Goal: Task Accomplishment & Management: Use online tool/utility

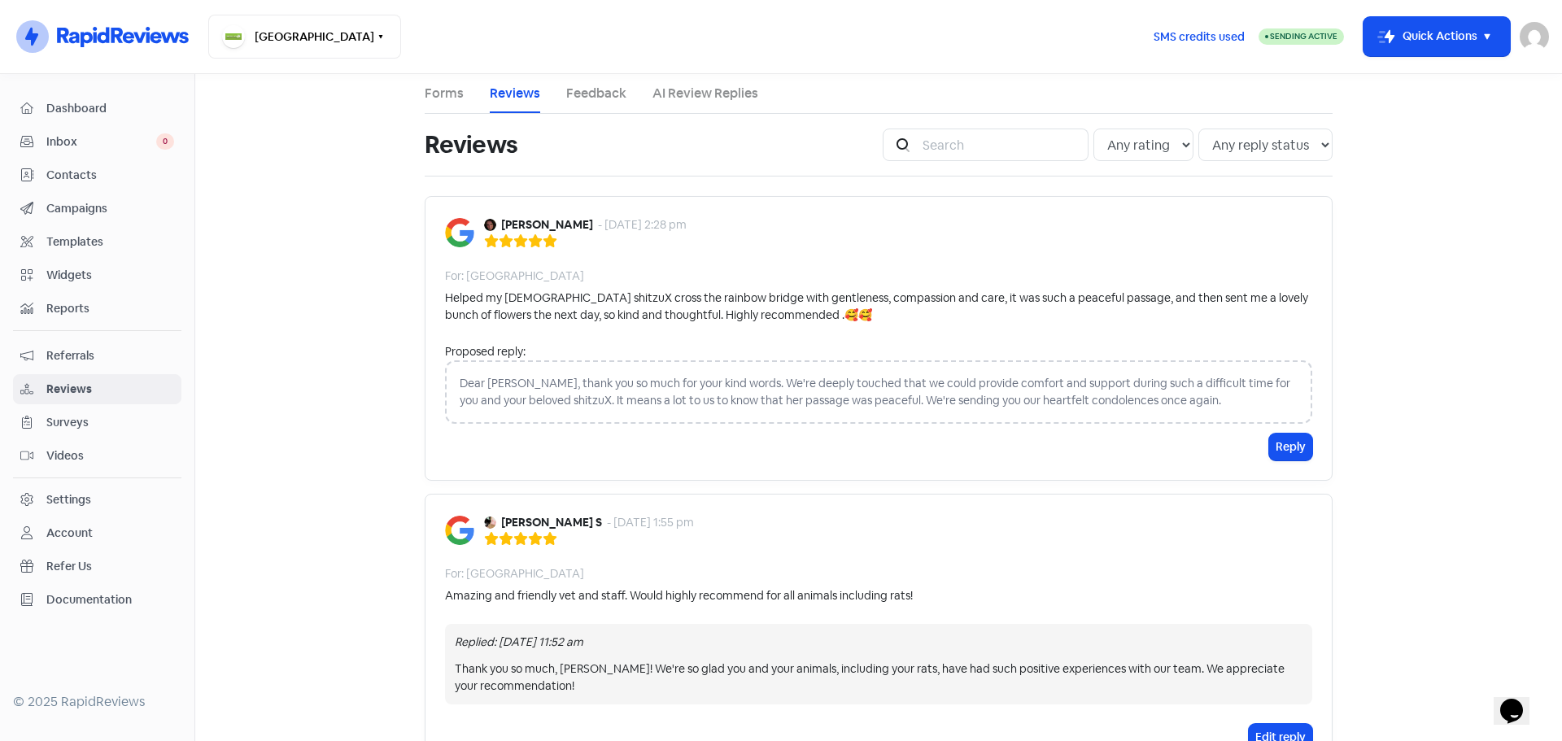
click at [71, 140] on span "Inbox" at bounding box center [101, 141] width 110 height 17
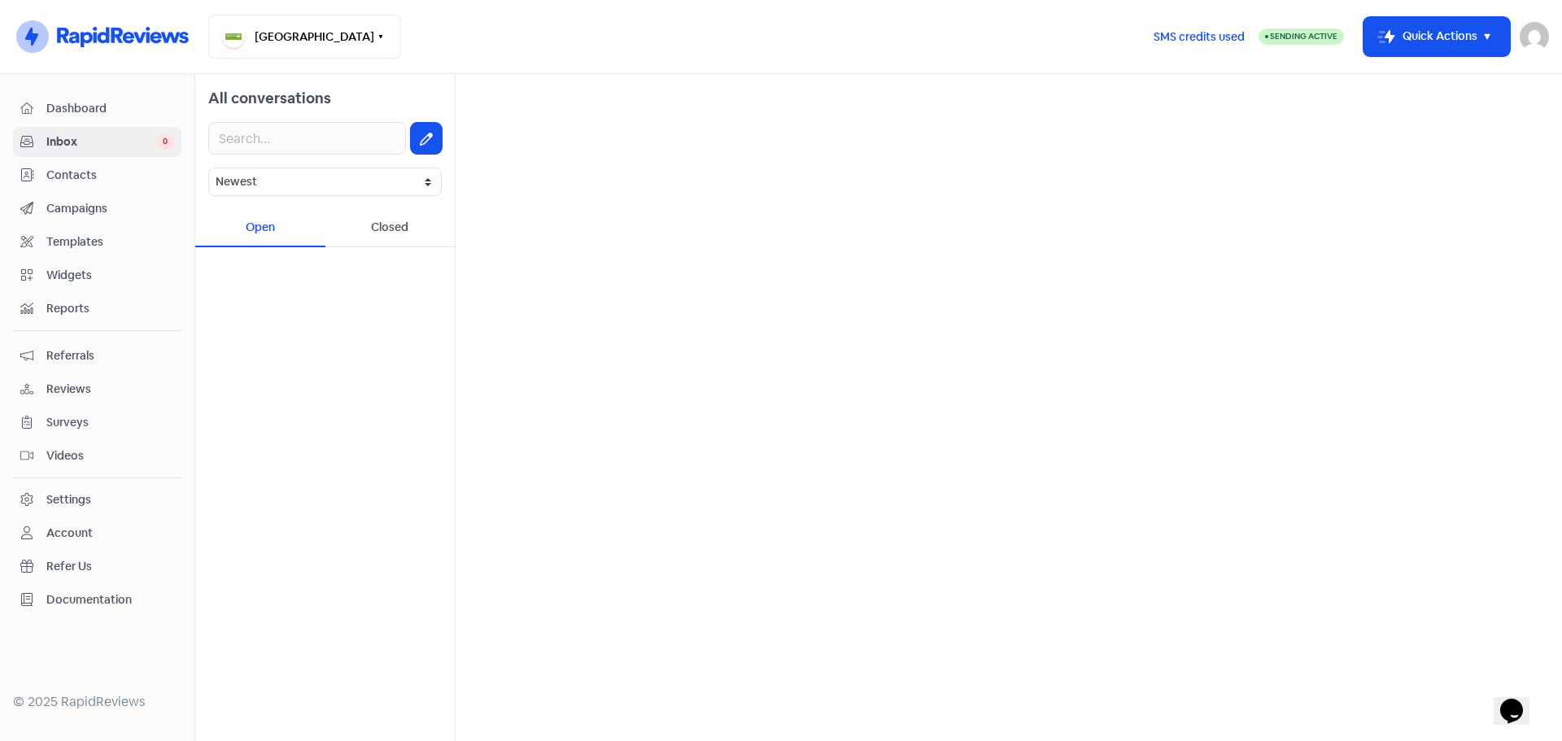
click at [78, 143] on span "Inbox" at bounding box center [101, 141] width 110 height 17
click at [395, 220] on div "Closed" at bounding box center [390, 228] width 130 height 38
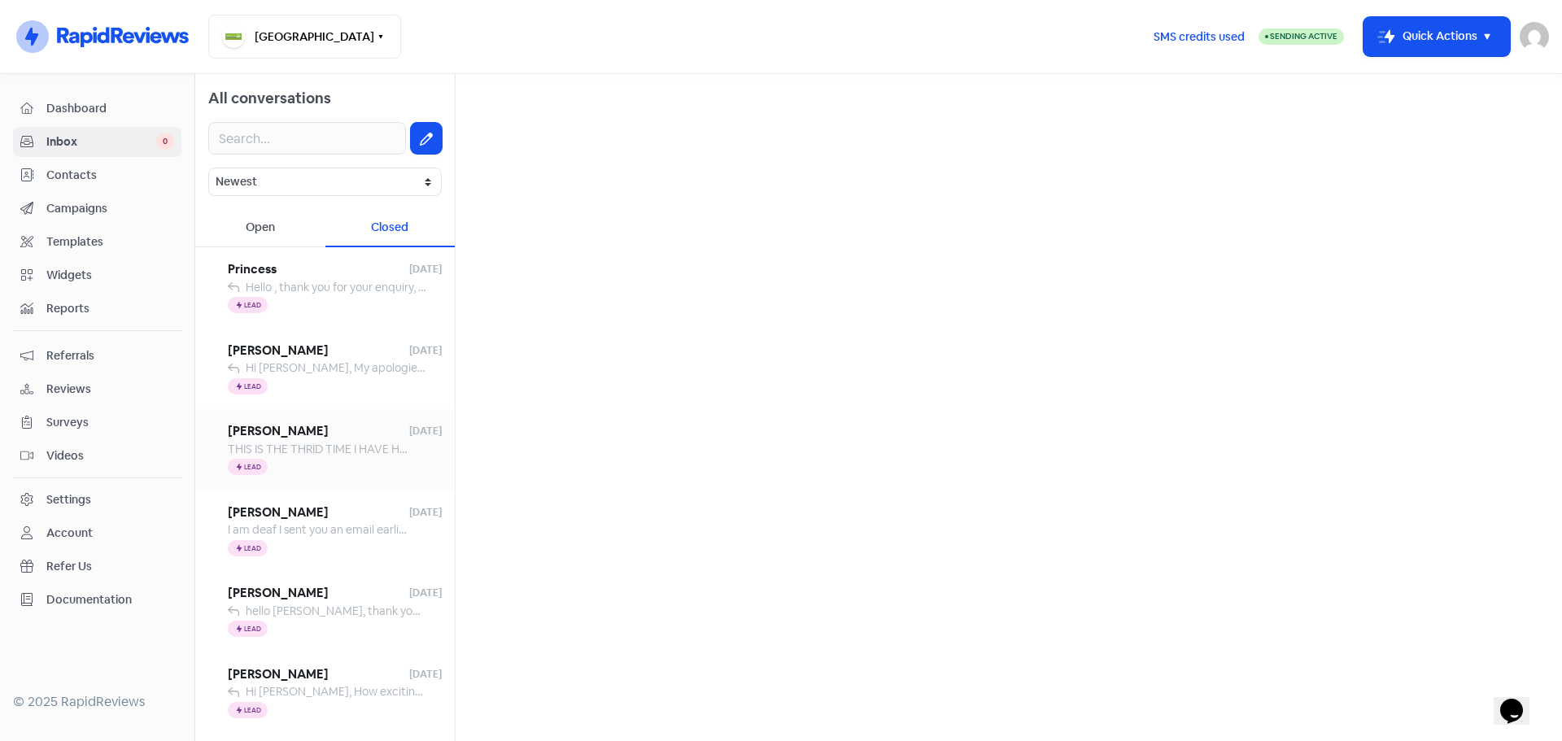
click at [338, 465] on div "Icon For Thunder Lead" at bounding box center [335, 468] width 214 height 20
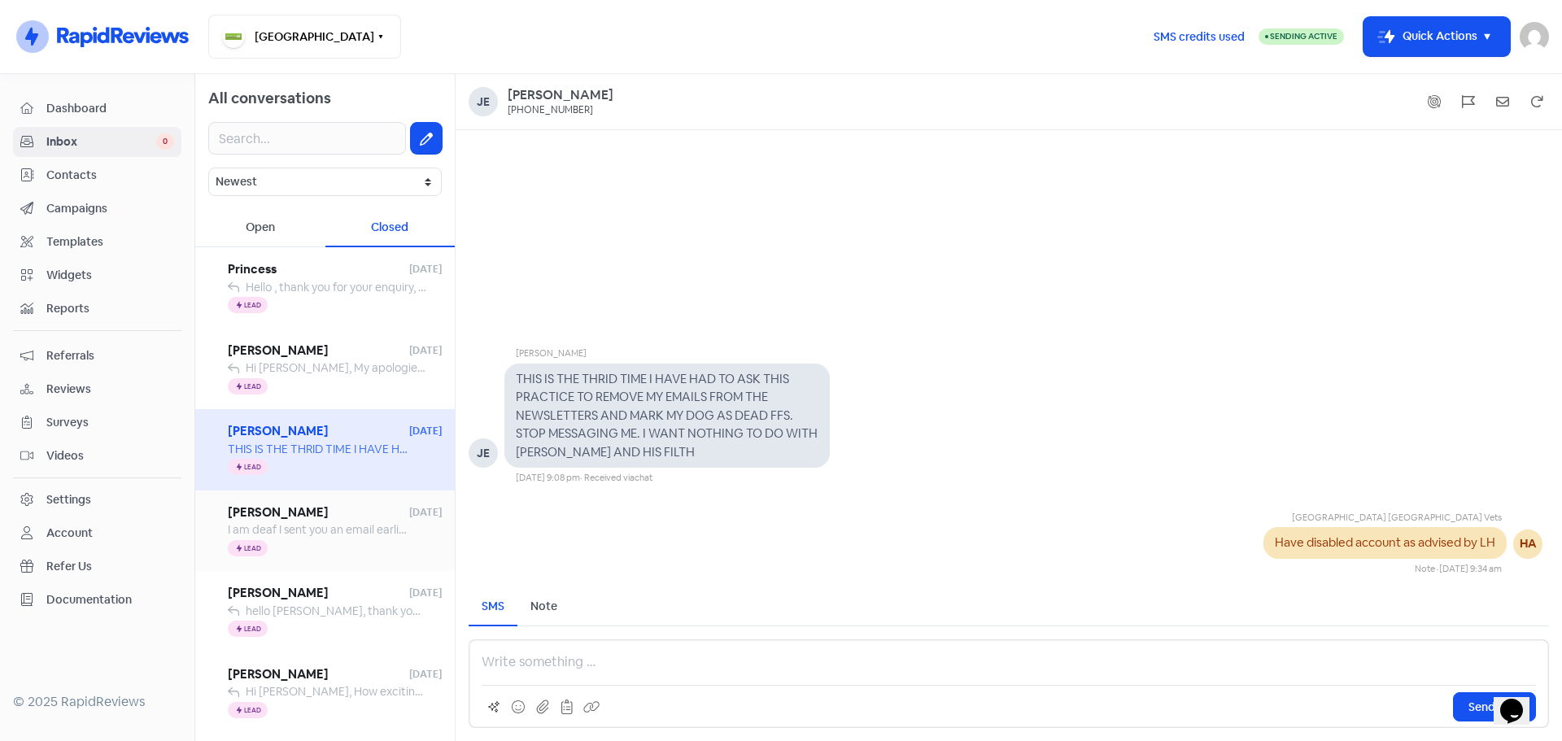
click at [358, 527] on span "I am deaf I sent you an email earlier. I have 3 cats need a vet for yearly exam…" at bounding box center [691, 529] width 926 height 15
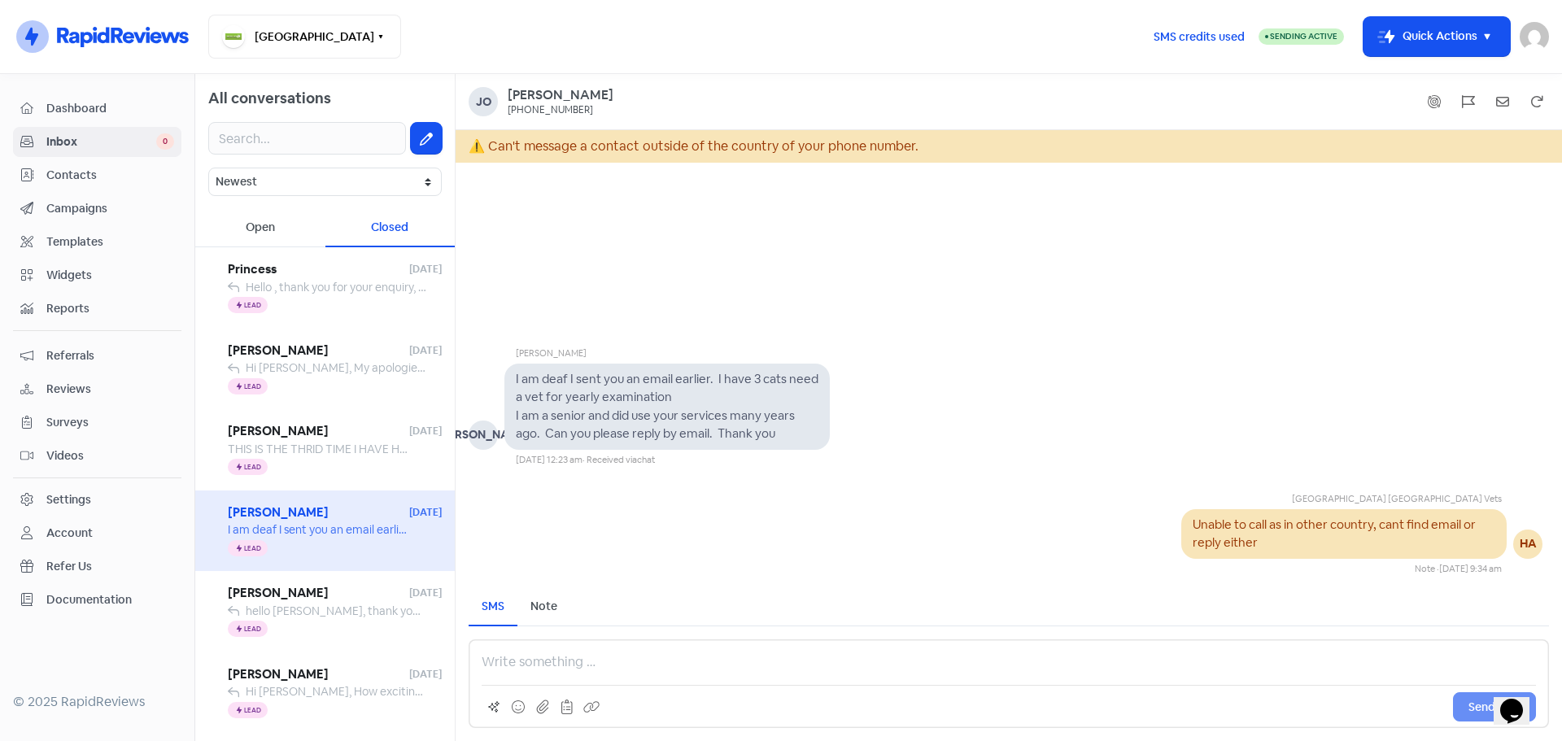
click at [548, 604] on div "Note" at bounding box center [543, 606] width 27 height 17
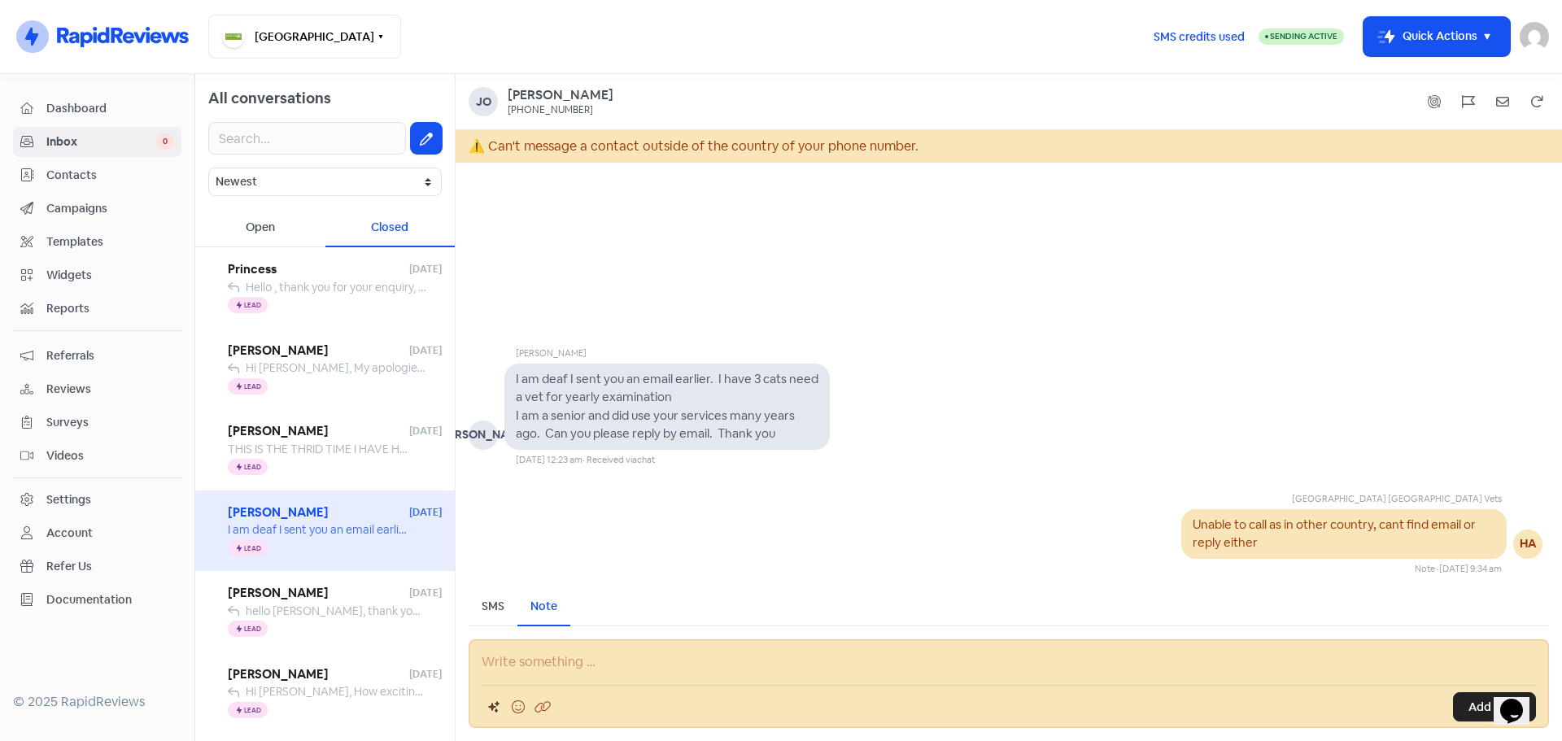
click at [486, 604] on div "SMS" at bounding box center [493, 606] width 23 height 17
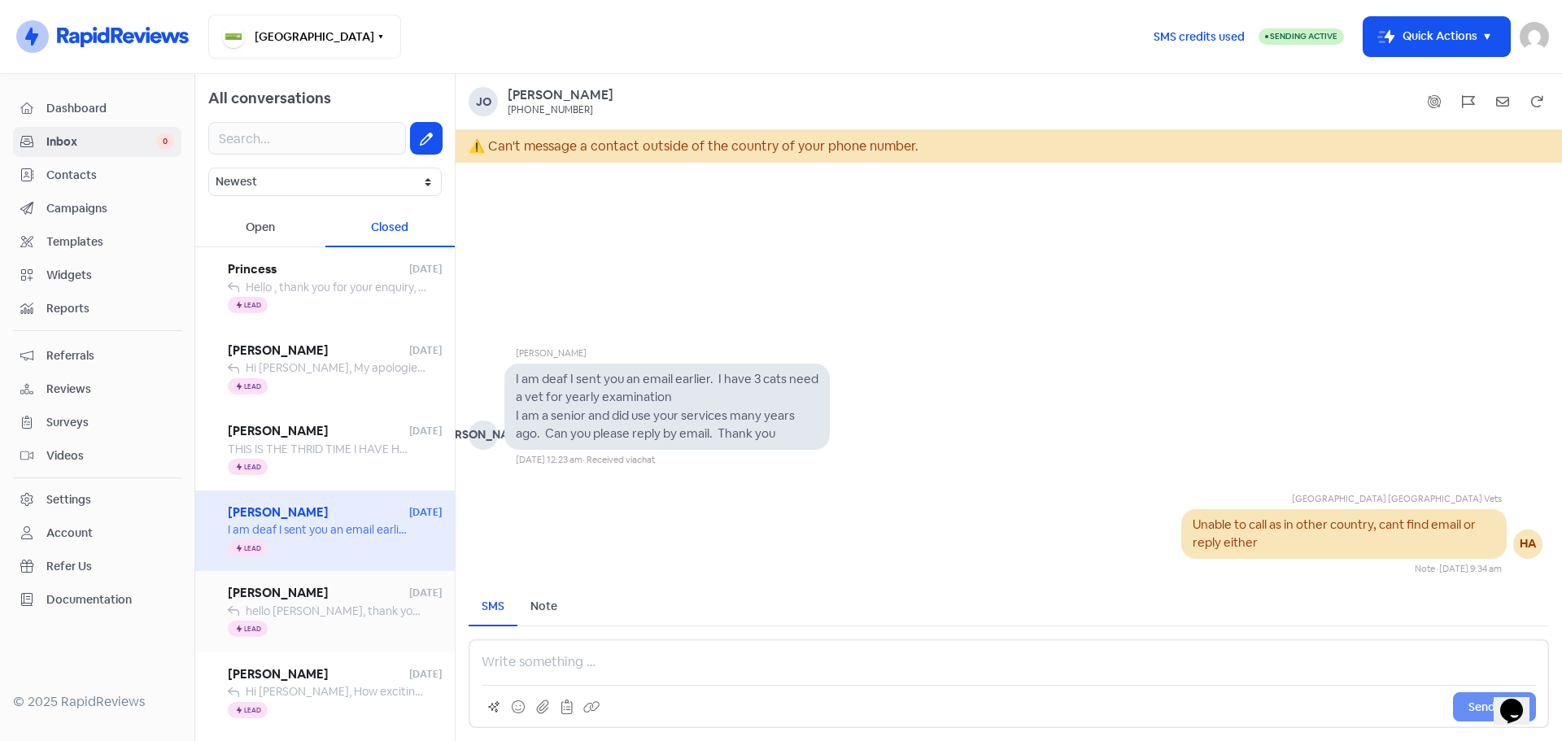
click at [338, 610] on span "hello [PERSON_NAME], thank you for your email, we really need to have a assessm…" at bounding box center [1092, 611] width 1692 height 15
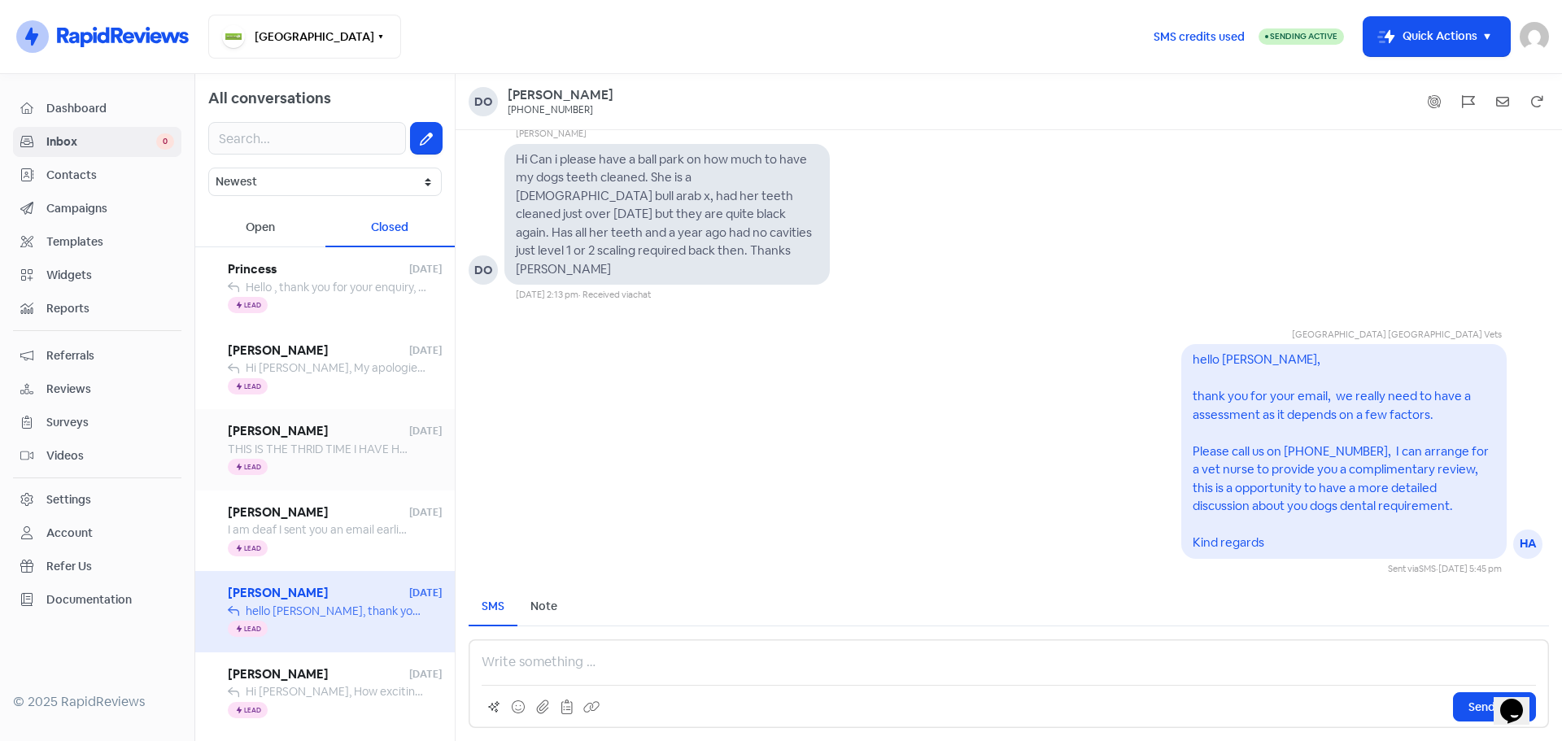
click at [317, 446] on span "THIS IS THE THRID TIME I HAVE HAD TO ASK THIS PRACTICE TO REMOVE MY EMAILS FROM…" at bounding box center [836, 449] width 1216 height 15
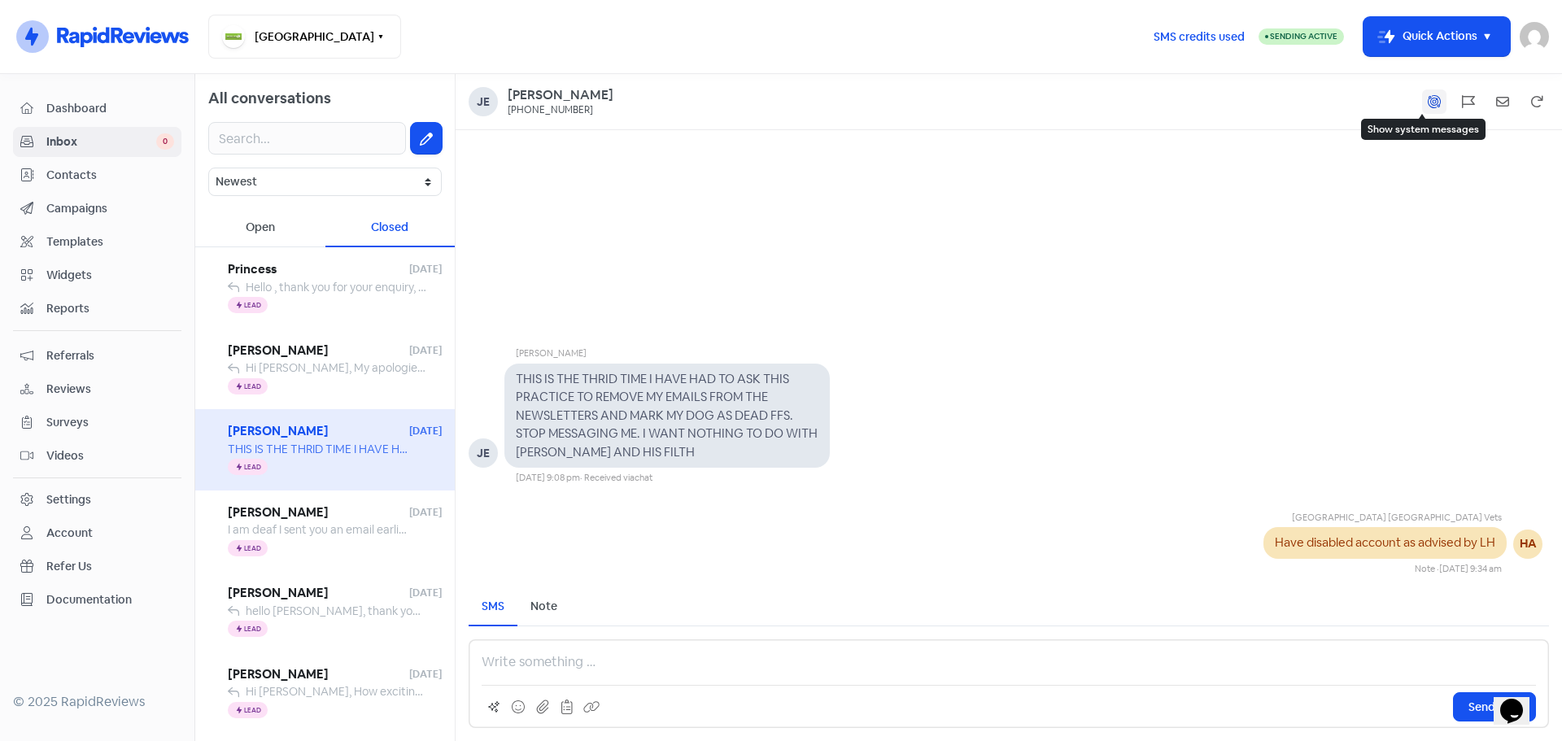
click at [1433, 101] on icon at bounding box center [1434, 101] width 13 height 13
click at [1173, 38] on span "SMS credits used" at bounding box center [1199, 36] width 91 height 17
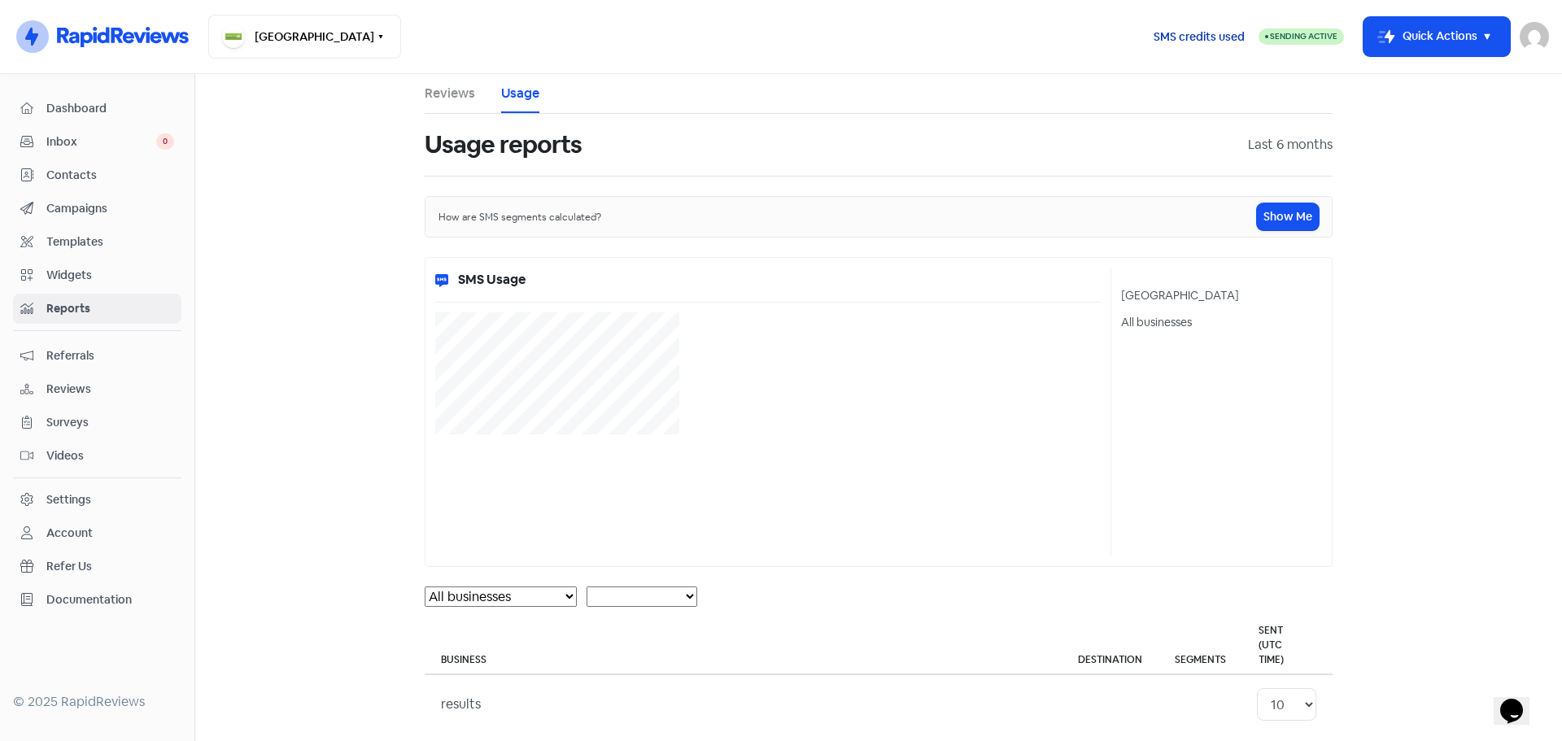
select select "[object Object]"
